Goal: Task Accomplishment & Management: Complete application form

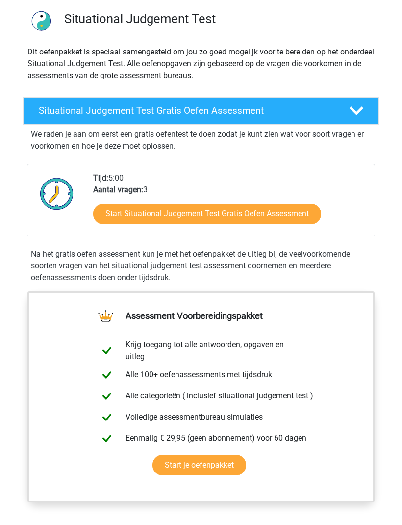
scroll to position [70, 0]
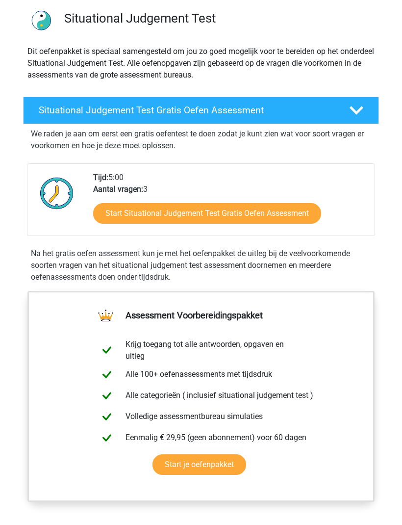
click at [268, 108] on h4 "Situational Judgement Test Gratis Oefen Assessment" at bounding box center [187, 110] width 296 height 11
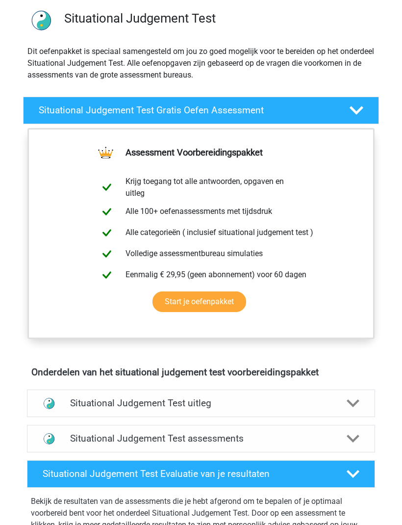
click at [356, 107] on icon at bounding box center [357, 110] width 14 height 14
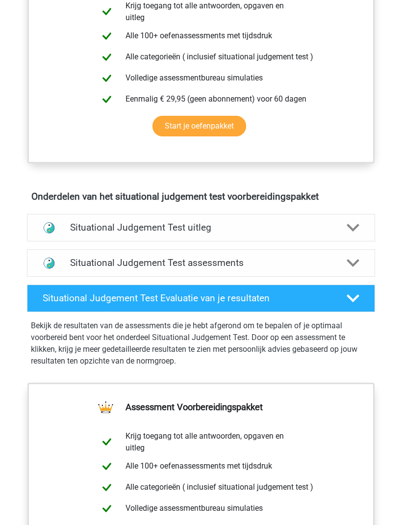
scroll to position [410, 0]
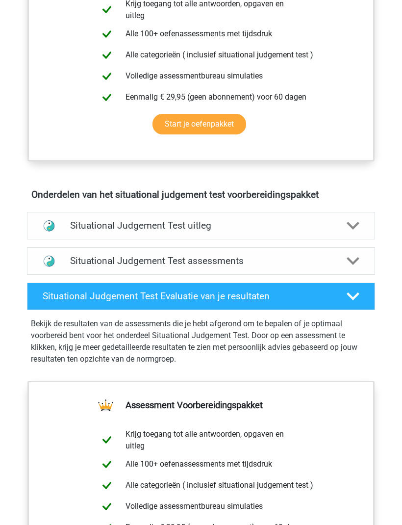
click at [350, 224] on polygon at bounding box center [353, 226] width 13 height 8
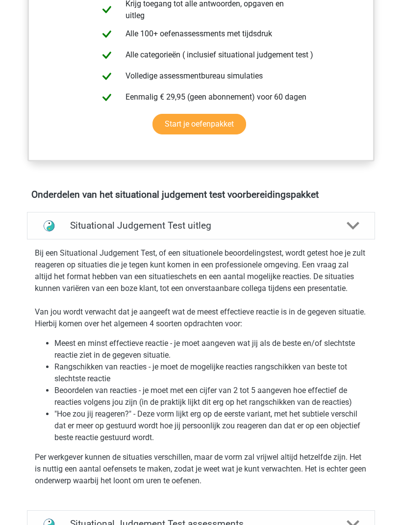
scroll to position [411, 0]
click at [355, 228] on polygon at bounding box center [353, 226] width 13 height 8
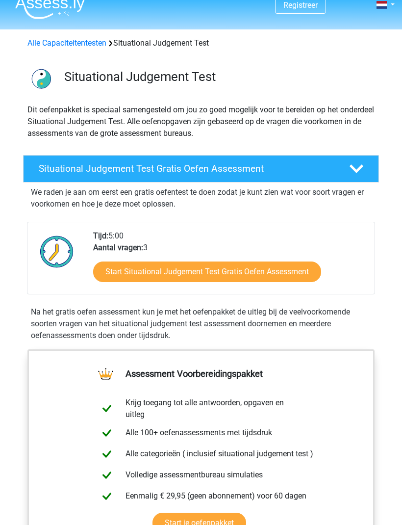
scroll to position [0, 0]
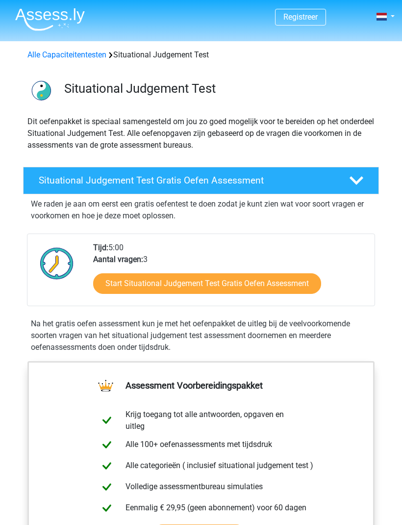
click at [396, 10] on div "Registreer Nederlands English" at bounding box center [201, 17] width 402 height 32
click at [387, 15] on link at bounding box center [385, 17] width 20 height 12
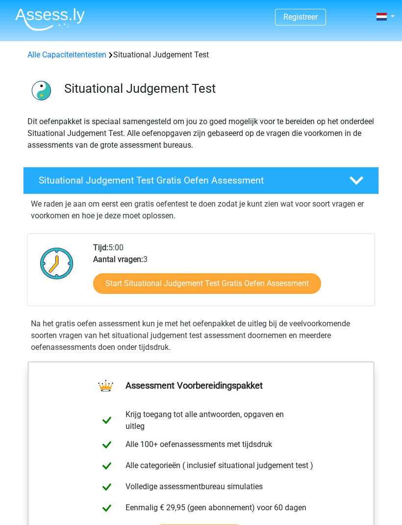
click at [269, 276] on link "Start Situational Judgement Test Gratis Oefen Assessment" at bounding box center [207, 283] width 228 height 21
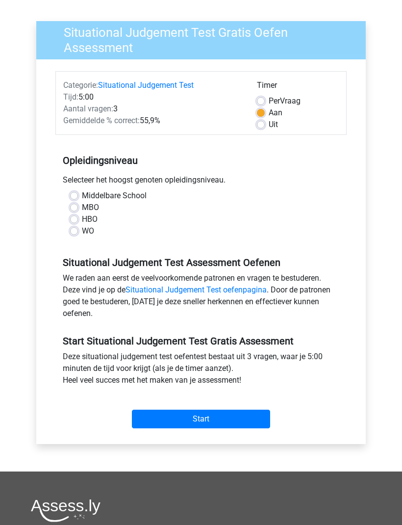
scroll to position [71, 0]
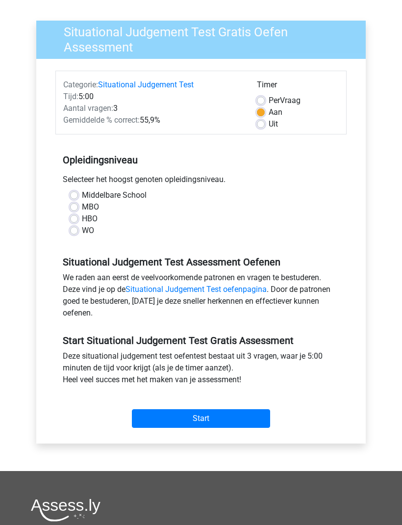
click at [82, 194] on label "Middelbare School" at bounding box center [114, 196] width 65 height 12
click at [77, 194] on input "Middelbare School" at bounding box center [74, 195] width 8 height 10
radio input "true"
click at [243, 414] on input "Start" at bounding box center [201, 419] width 138 height 19
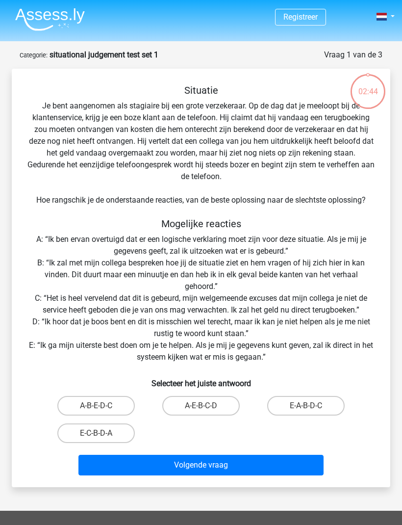
click at [117, 433] on label "E-C-B-D-A" at bounding box center [95, 433] width 77 height 20
click at [103, 433] on input "E-C-B-D-A" at bounding box center [99, 436] width 6 height 6
radio input "true"
click at [242, 463] on button "Volgende vraag" at bounding box center [201, 465] width 246 height 21
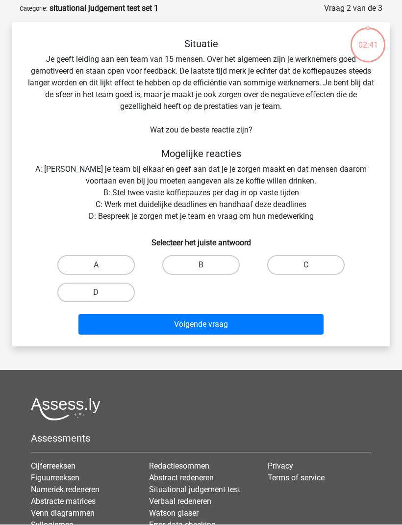
scroll to position [49, 0]
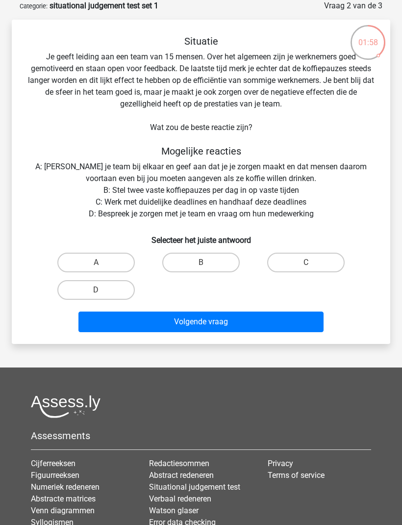
click at [316, 259] on label "C" at bounding box center [305, 263] width 77 height 20
click at [312, 262] on input "C" at bounding box center [309, 265] width 6 height 6
radio input "true"
click at [227, 321] on button "Volgende vraag" at bounding box center [201, 321] width 246 height 21
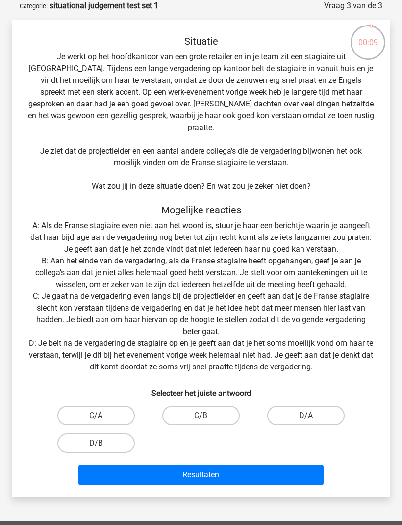
click at [122, 406] on label "C/A" at bounding box center [95, 416] width 77 height 20
click at [103, 415] on input "C/A" at bounding box center [99, 418] width 6 height 6
radio input "true"
click at [247, 466] on button "Resultaten" at bounding box center [201, 475] width 246 height 21
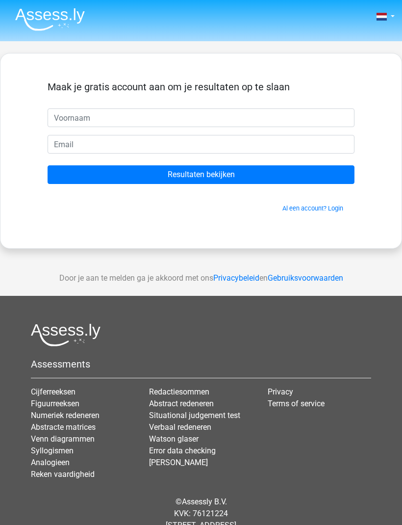
click at [117, 111] on input "text" at bounding box center [201, 117] width 307 height 19
type input "[PERSON_NAME]"
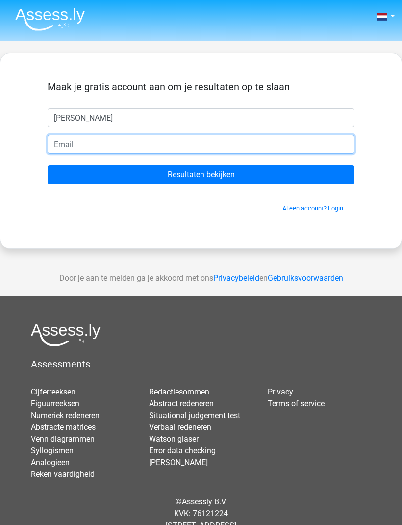
click at [109, 144] on input "email" at bounding box center [201, 144] width 307 height 19
type input "[EMAIL_ADDRESS][DOMAIN_NAME]"
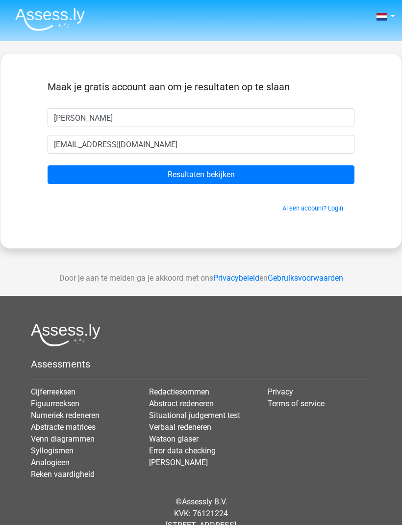
click at [238, 169] on input "Resultaten bekijken" at bounding box center [201, 174] width 307 height 19
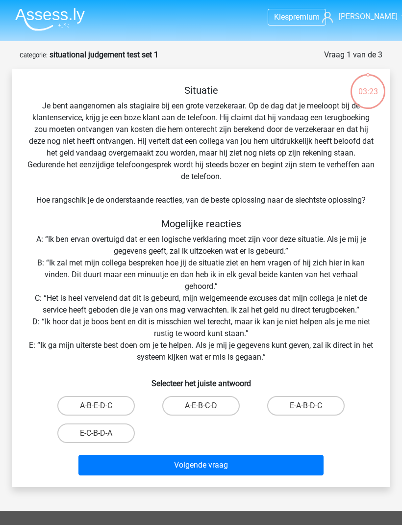
click at [210, 406] on label "A-E-B-C-D" at bounding box center [200, 406] width 77 height 20
click at [207, 406] on input "A-E-B-C-D" at bounding box center [204, 409] width 6 height 6
radio input "true"
click at [251, 460] on button "Volgende vraag" at bounding box center [201, 465] width 246 height 21
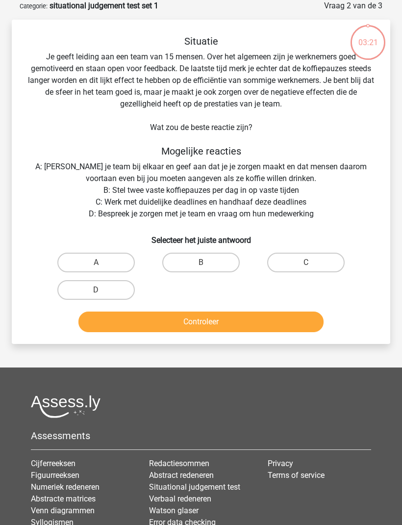
scroll to position [49, 0]
click at [310, 262] on input "C" at bounding box center [309, 265] width 6 height 6
radio input "true"
click at [224, 322] on button "Controleer" at bounding box center [201, 321] width 246 height 21
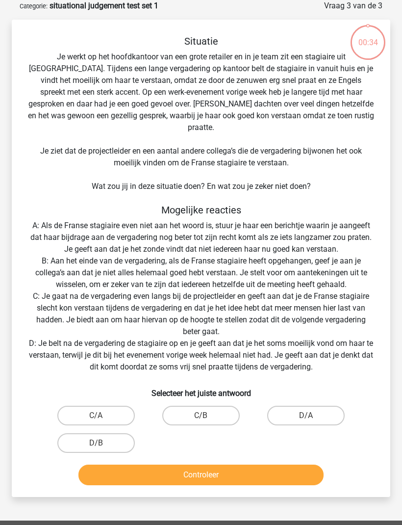
click at [115, 433] on label "D/B" at bounding box center [95, 443] width 77 height 20
click at [103, 443] on input "D/B" at bounding box center [99, 446] width 6 height 6
radio input "true"
click at [239, 465] on button "Controleer" at bounding box center [201, 475] width 246 height 21
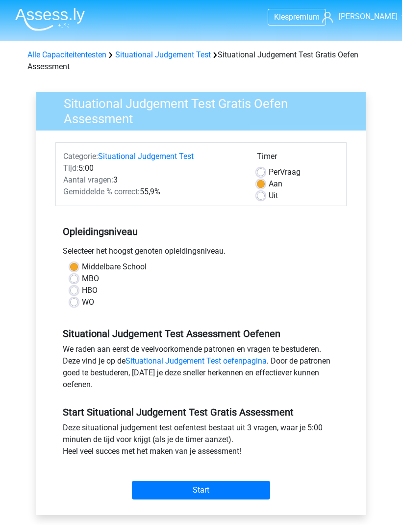
scroll to position [104, 0]
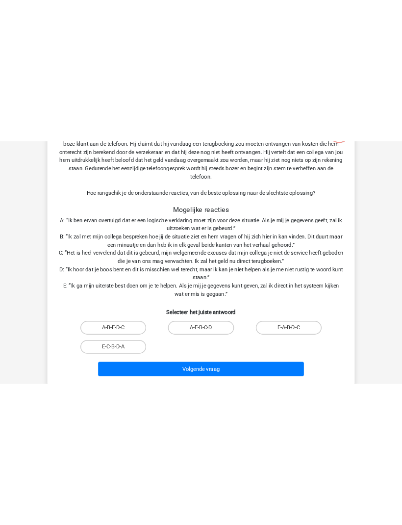
scroll to position [49, 0]
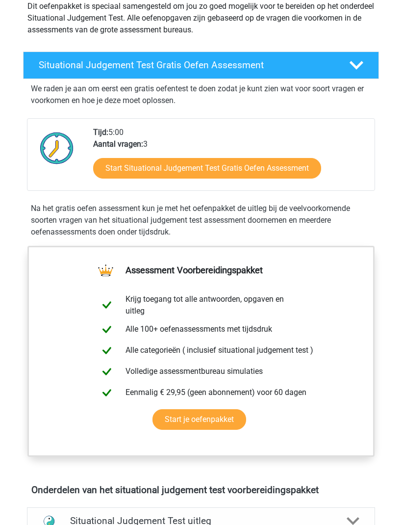
scroll to position [140, 0]
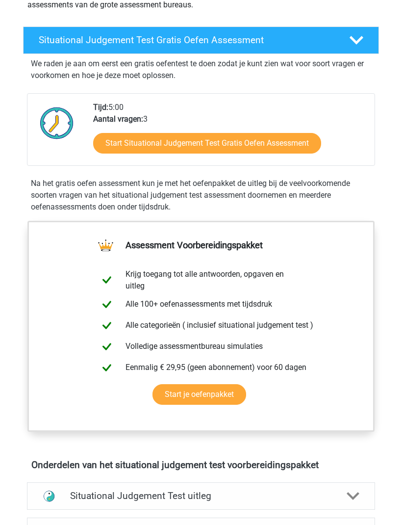
click at [11, 273] on div "Assessment Voorbereidingspakket Krijg toegang tot alle antwoorden, opgaven en u…" at bounding box center [201, 338] width 394 height 234
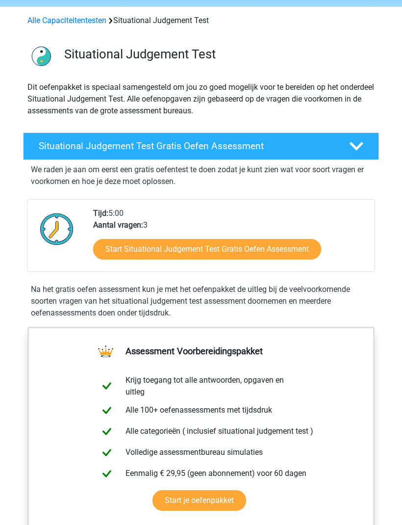
scroll to position [0, 0]
